Goal: Information Seeking & Learning: Check status

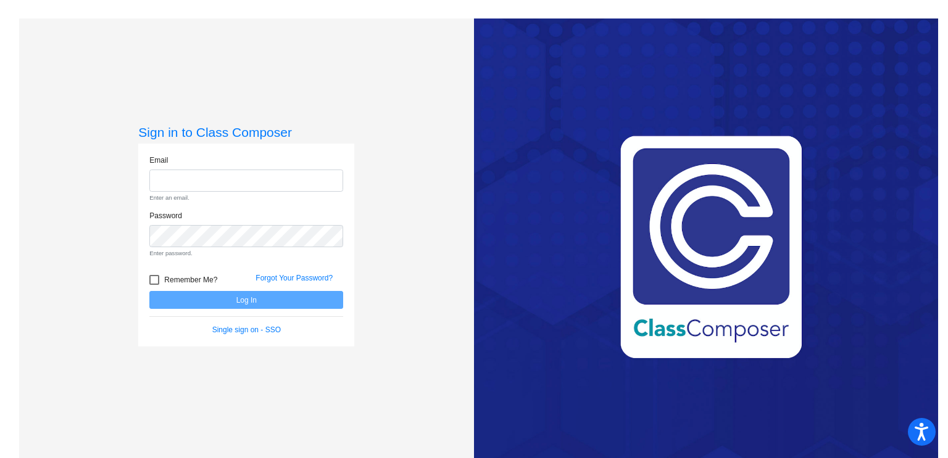
type input "[EMAIL_ADDRESS][DOMAIN_NAME]"
click at [210, 303] on form "Email [EMAIL_ADDRESS][DOMAIN_NAME] Enter an email. Password Enter password. Rem…" at bounding box center [246, 245] width 194 height 181
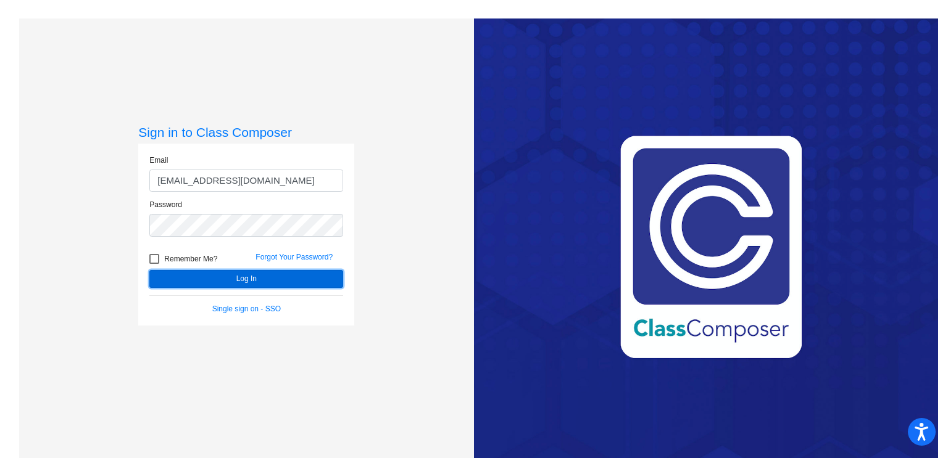
click at [228, 278] on button "Log In" at bounding box center [246, 279] width 194 height 18
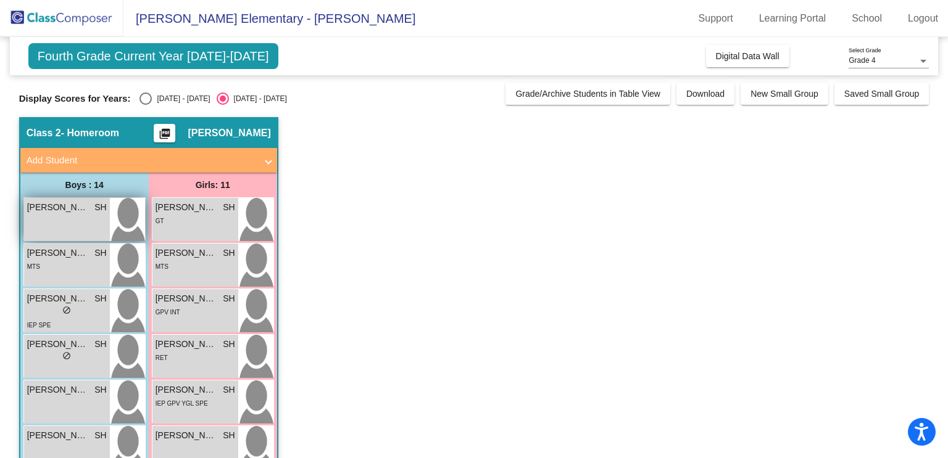
click at [53, 218] on div "[PERSON_NAME] SH lock do_not_disturb_alt" at bounding box center [67, 219] width 86 height 43
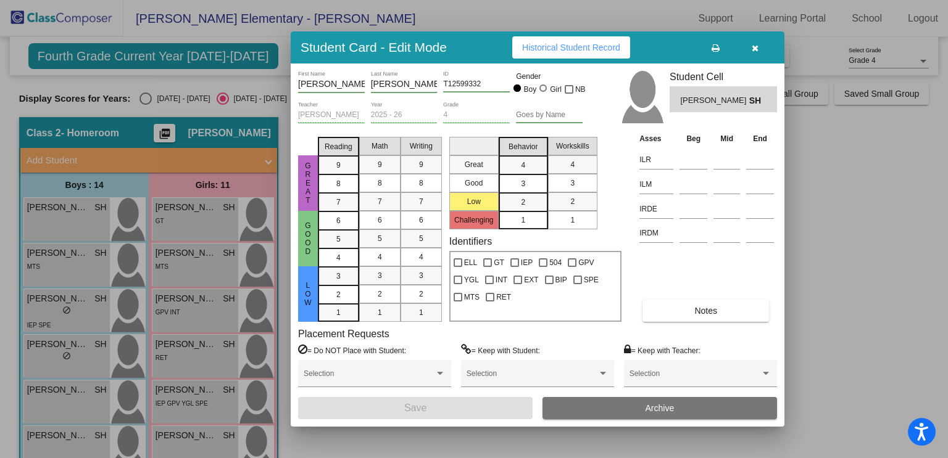
click at [753, 49] on icon "button" at bounding box center [754, 48] width 7 height 9
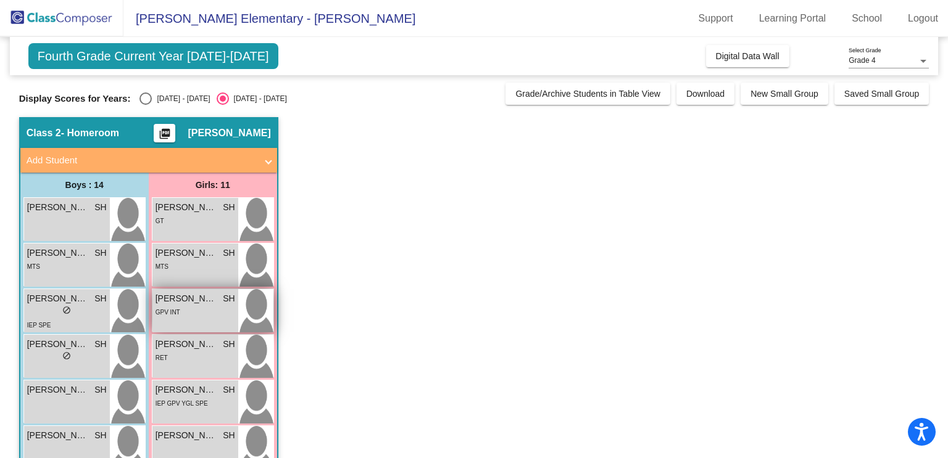
click at [193, 305] on div "GPV INT" at bounding box center [195, 311] width 80 height 13
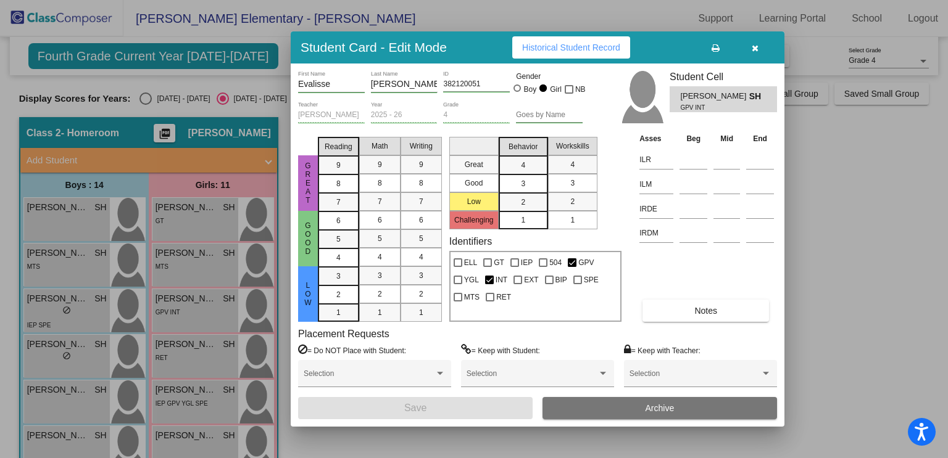
click at [65, 352] on div at bounding box center [474, 229] width 948 height 458
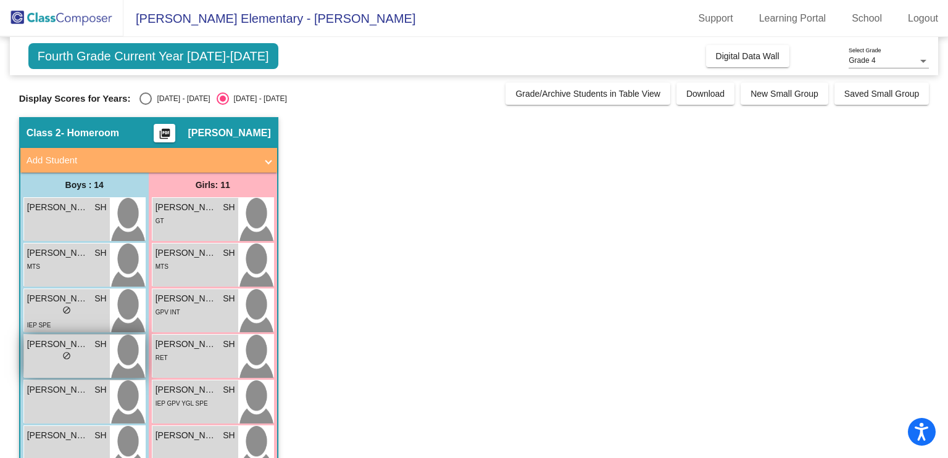
click at [76, 363] on div "lock do_not_disturb_alt" at bounding box center [67, 357] width 80 height 13
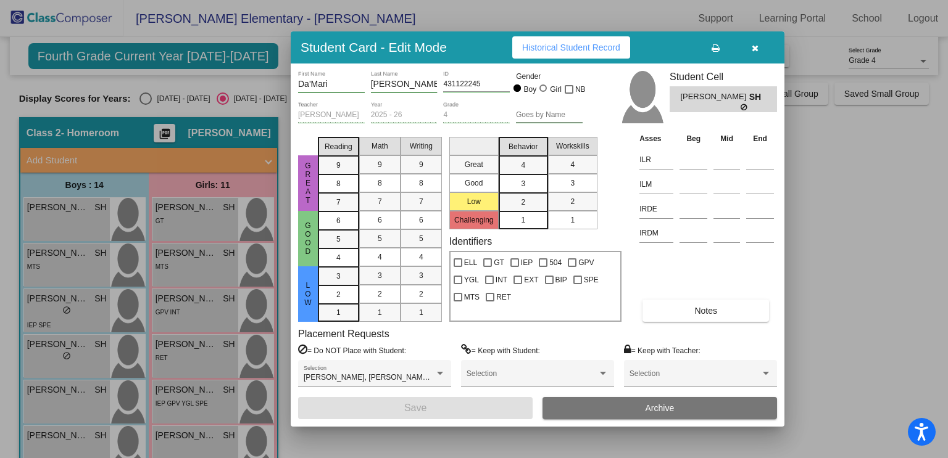
click at [186, 410] on div at bounding box center [474, 229] width 948 height 458
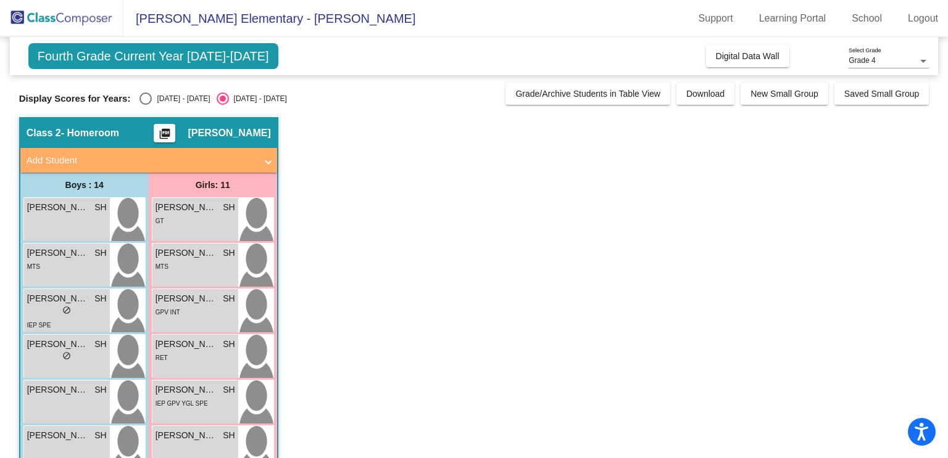
click at [186, 410] on div "[PERSON_NAME] SH lock do_not_disturb_alt IEP GPV YGL SPE" at bounding box center [195, 402] width 86 height 43
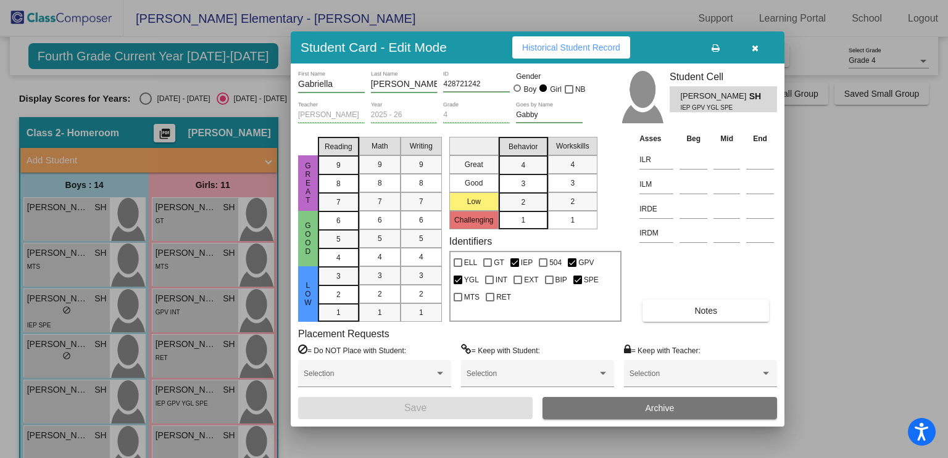
click at [754, 51] on icon "button" at bounding box center [754, 48] width 7 height 9
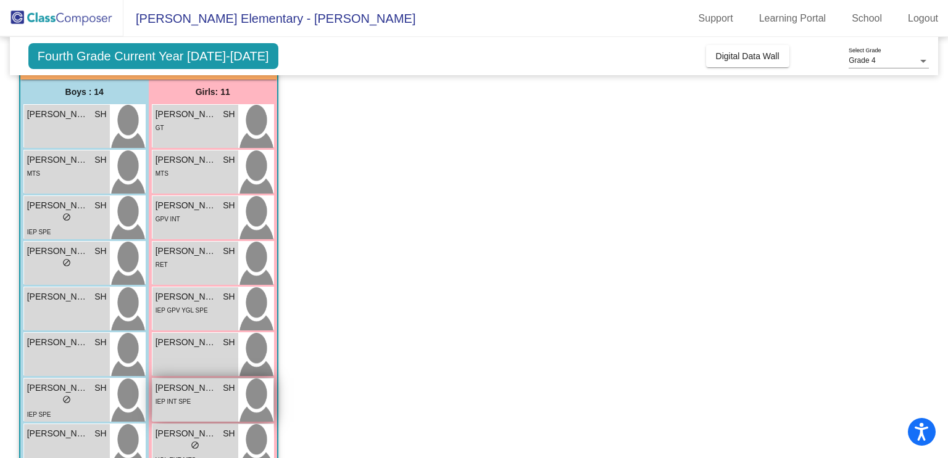
scroll to position [94, 0]
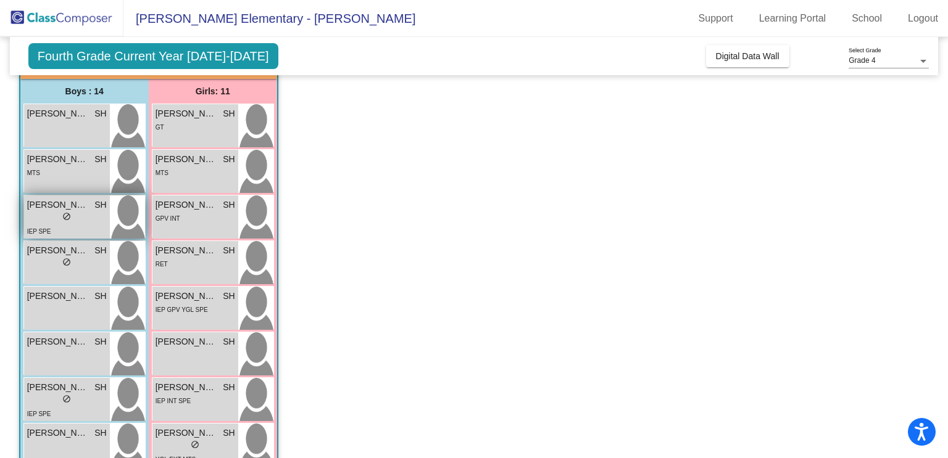
click at [36, 225] on div "IEP SPE" at bounding box center [39, 231] width 24 height 13
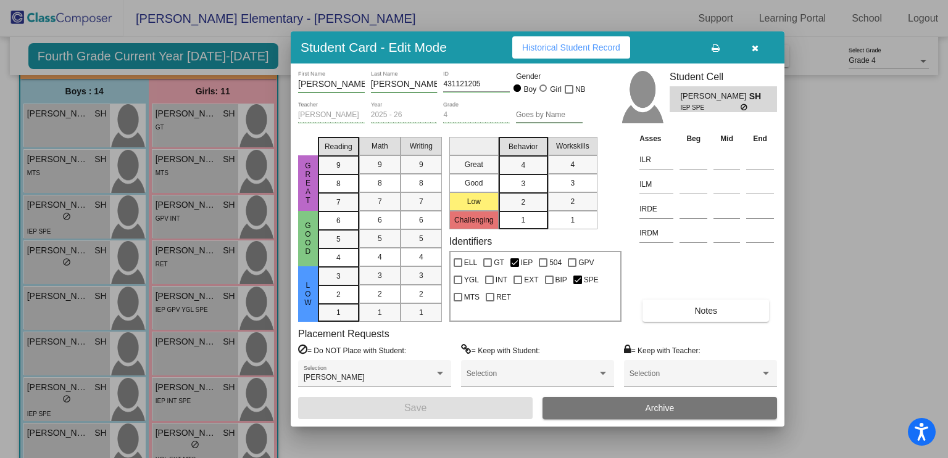
click at [547, 57] on button "Historical Student Record" at bounding box center [571, 47] width 118 height 22
click at [757, 46] on icon "button" at bounding box center [754, 48] width 7 height 9
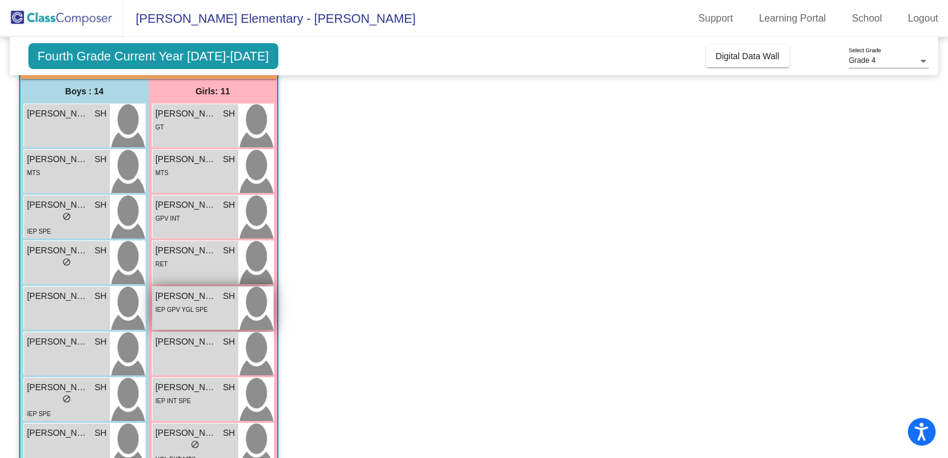
click at [181, 314] on div "IEP GPV YGL SPE" at bounding box center [181, 309] width 52 height 13
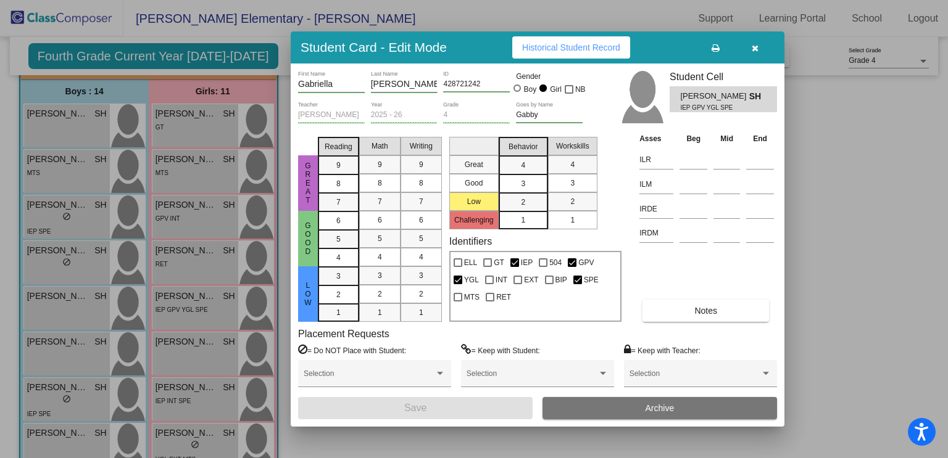
click at [605, 52] on span "Historical Student Record" at bounding box center [571, 48] width 98 height 10
click at [756, 47] on icon "button" at bounding box center [754, 48] width 7 height 9
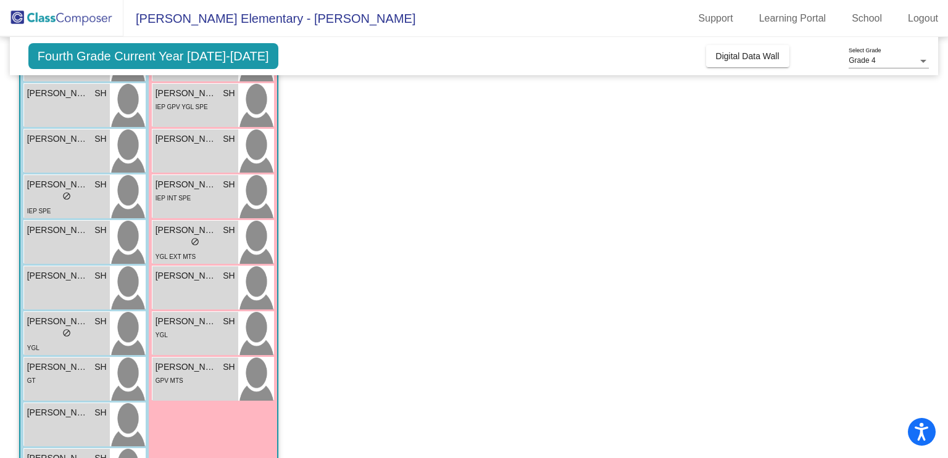
scroll to position [299, 0]
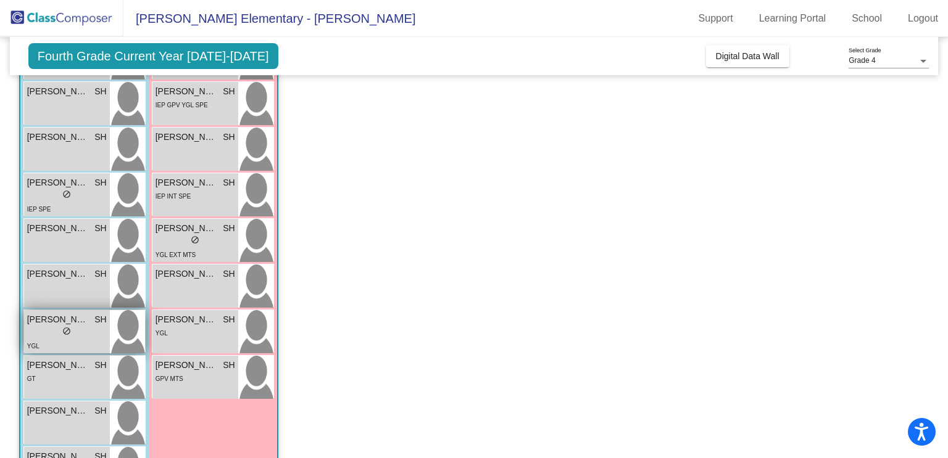
click at [64, 322] on span "[PERSON_NAME]" at bounding box center [58, 319] width 62 height 13
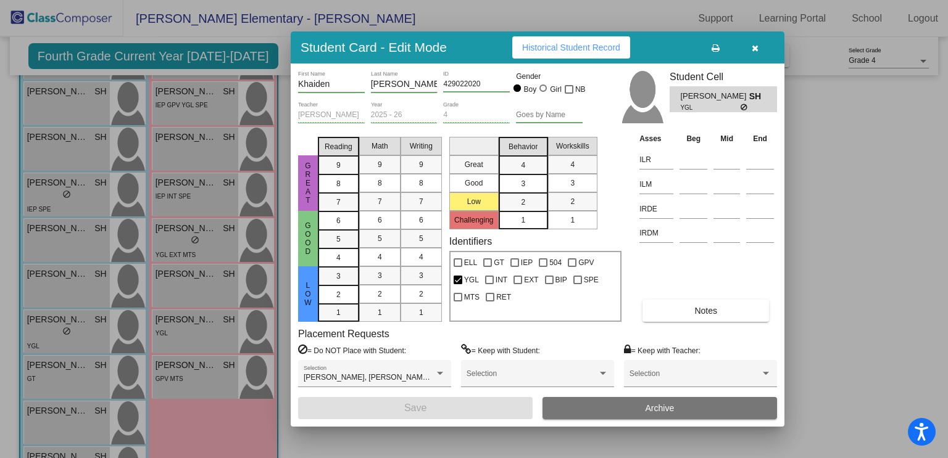
click at [575, 56] on button "Historical Student Record" at bounding box center [571, 47] width 118 height 22
